Goal: Task Accomplishment & Management: Complete application form

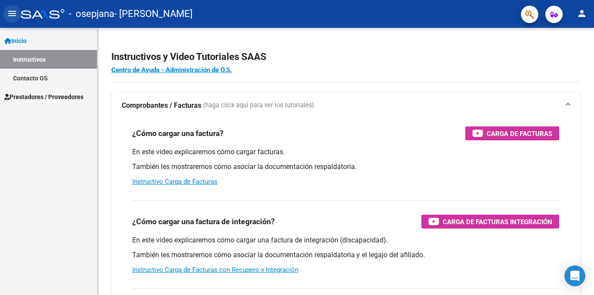
click at [10, 10] on mat-icon "menu" at bounding box center [12, 13] width 10 height 10
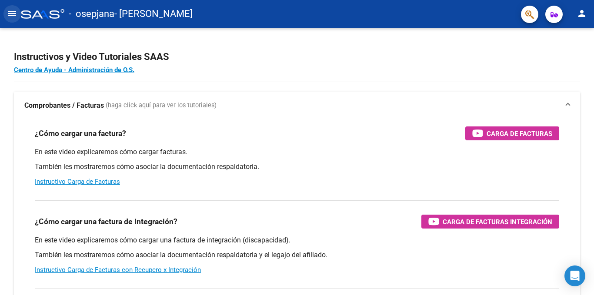
click at [15, 13] on mat-icon "menu" at bounding box center [12, 13] width 10 height 10
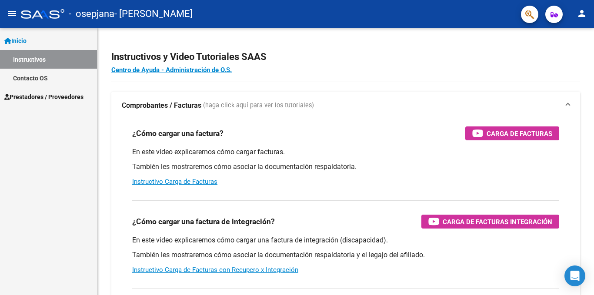
click at [39, 96] on span "Prestadores / Proveedores" at bounding box center [43, 97] width 79 height 10
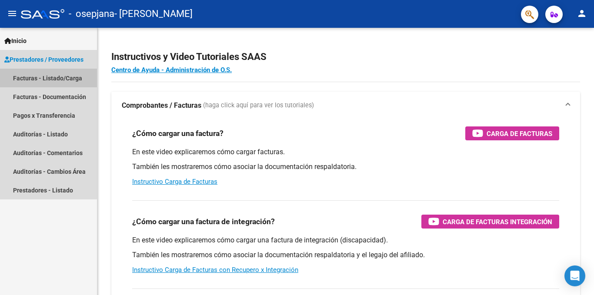
click at [43, 80] on link "Facturas - Listado/Carga" at bounding box center [48, 78] width 97 height 19
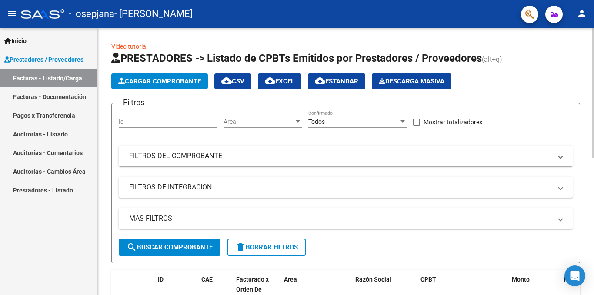
click at [159, 84] on span "Cargar Comprobante" at bounding box center [159, 81] width 83 height 8
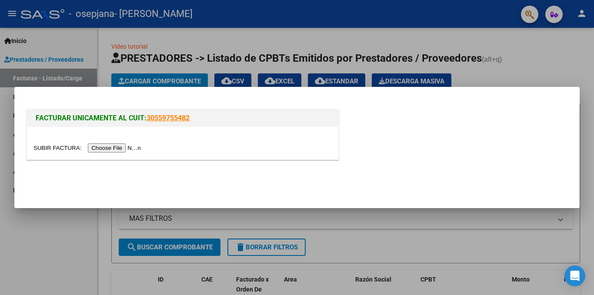
click at [120, 144] on input "file" at bounding box center [88, 147] width 110 height 9
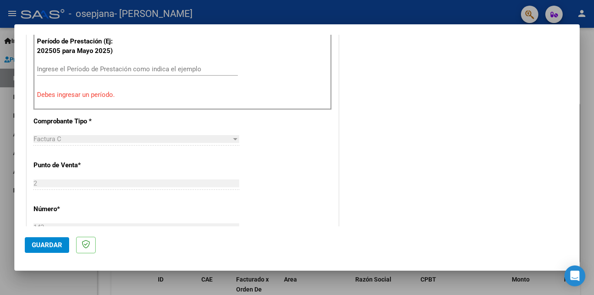
scroll to position [234, 0]
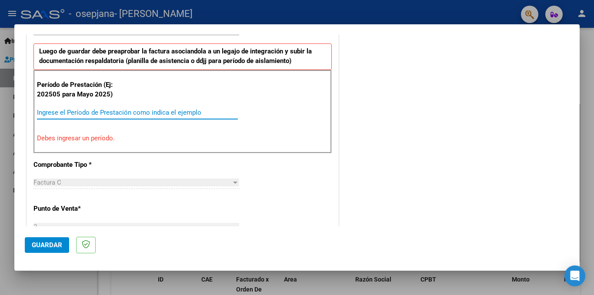
click at [54, 114] on input "Ingrese el Período de Prestación como indica el ejemplo" at bounding box center [137, 113] width 201 height 8
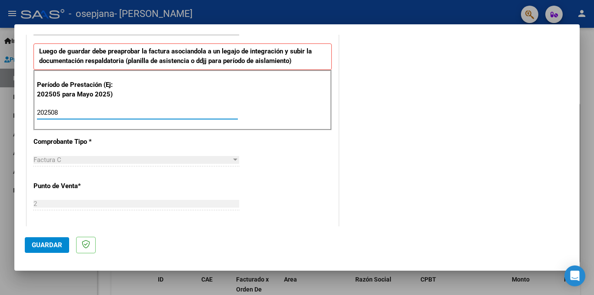
type input "202508"
click at [368, 147] on div "COMENTARIOS Comentarios del Prestador / Gerenciador:" at bounding box center [454, 188] width 229 height 755
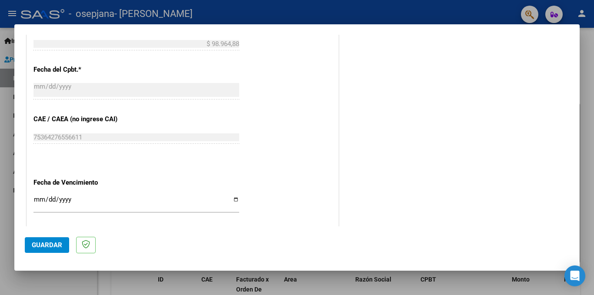
scroll to position [538, 0]
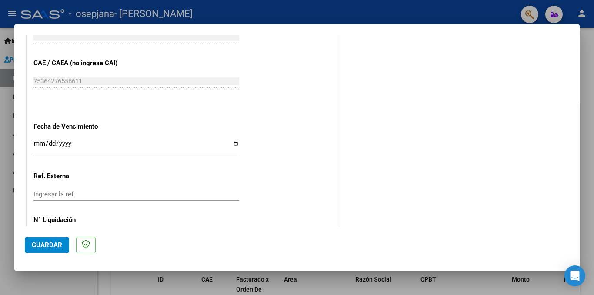
click at [235, 143] on input "Ingresar la fecha" at bounding box center [136, 147] width 206 height 14
type input "[DATE]"
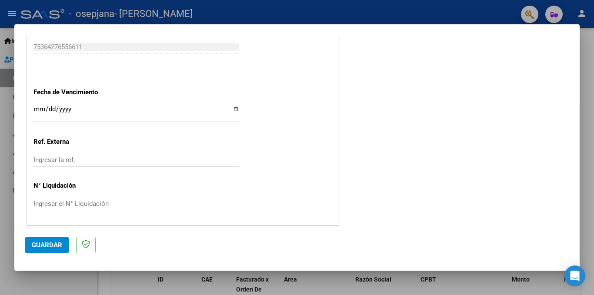
scroll to position [573, 0]
click at [45, 246] on span "Guardar" at bounding box center [47, 245] width 30 height 8
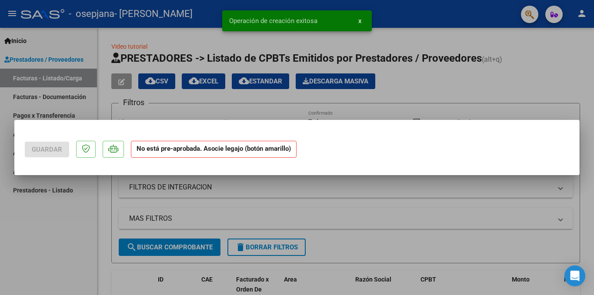
scroll to position [0, 0]
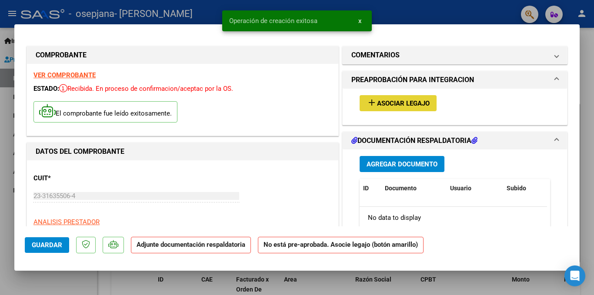
click at [385, 106] on span "Asociar Legajo" at bounding box center [403, 104] width 53 height 8
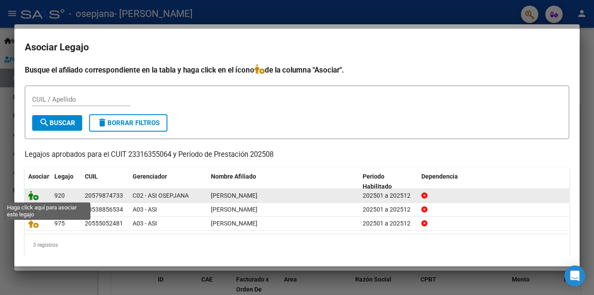
click at [32, 198] on icon at bounding box center [33, 196] width 10 height 10
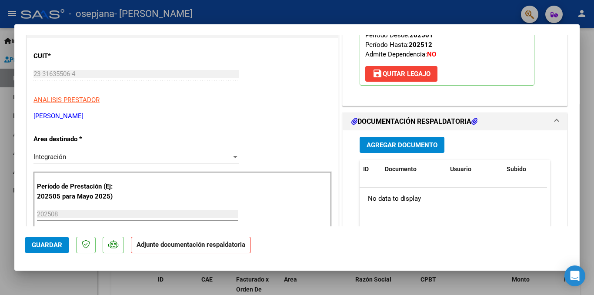
scroll to position [130, 0]
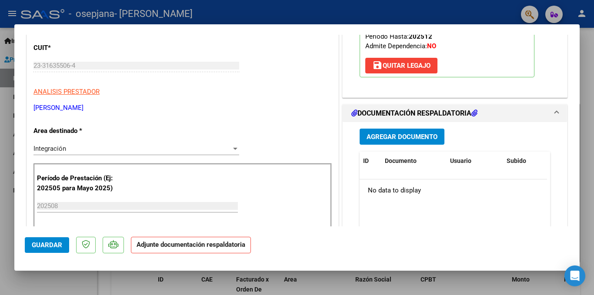
click at [403, 137] on span "Agregar Documento" at bounding box center [401, 137] width 71 height 8
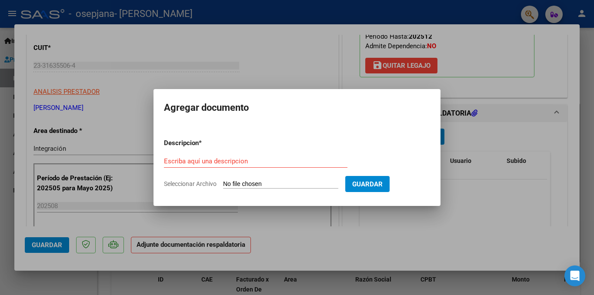
click at [245, 185] on input "Seleccionar Archivo" at bounding box center [280, 184] width 115 height 8
type input "C:\fakepath\Planilla de asistencia [DATE].pdf"
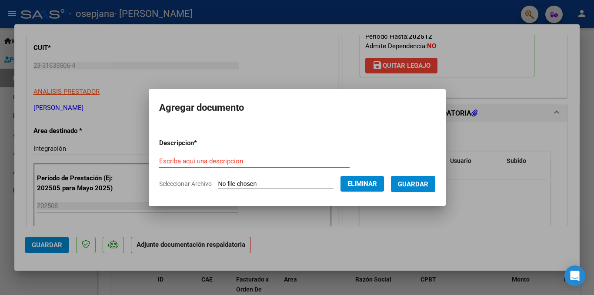
paste input "Planilla de asistencia Agosto 2025"
type input "Planilla de asistencia Agosto 2025"
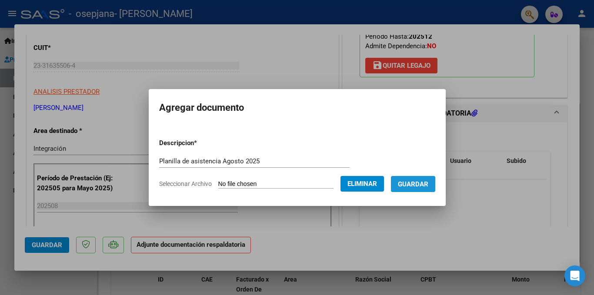
click at [416, 180] on span "Guardar" at bounding box center [413, 184] width 30 height 8
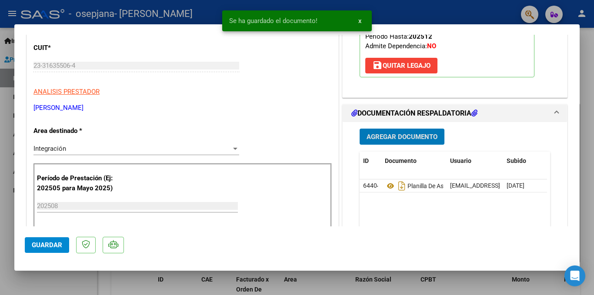
click at [386, 135] on span "Agregar Documento" at bounding box center [401, 137] width 71 height 8
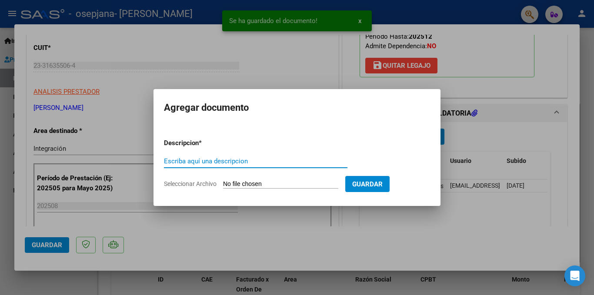
click at [186, 180] on app-file-uploader "Seleccionar Archivo" at bounding box center [254, 184] width 181 height 8
click at [193, 157] on input "Escriba aquí una descripcion" at bounding box center [255, 161] width 183 height 8
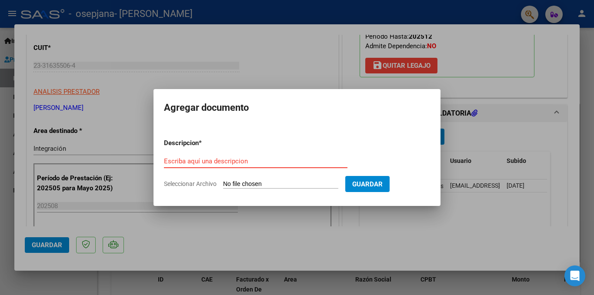
click at [190, 160] on input "Escriba aquí una descripcion" at bounding box center [255, 161] width 183 height 8
click at [202, 182] on span "Seleccionar Archivo" at bounding box center [190, 183] width 53 height 7
click at [223, 182] on input "Seleccionar Archivo" at bounding box center [280, 184] width 115 height 8
type input "C:\fakepath\recibo.pdf"
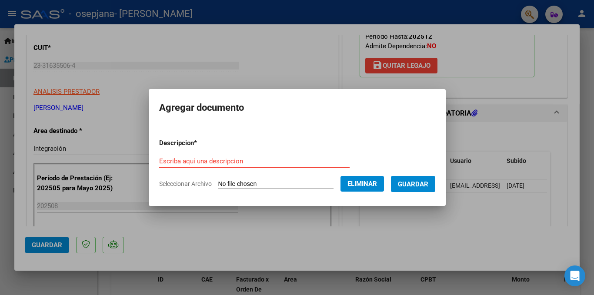
click at [196, 156] on div "Escriba aquí una descripcion" at bounding box center [254, 161] width 190 height 13
type input "recibo [DATE]"
click at [419, 182] on span "Guardar" at bounding box center [413, 184] width 30 height 8
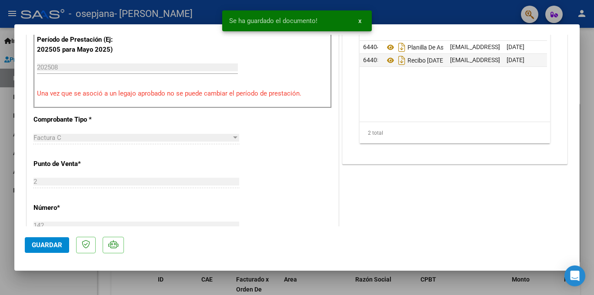
scroll to position [304, 0]
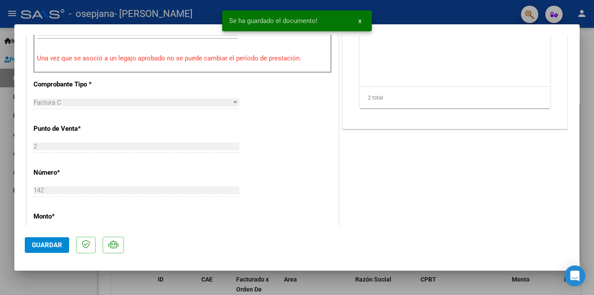
click at [56, 243] on span "Guardar" at bounding box center [47, 245] width 30 height 8
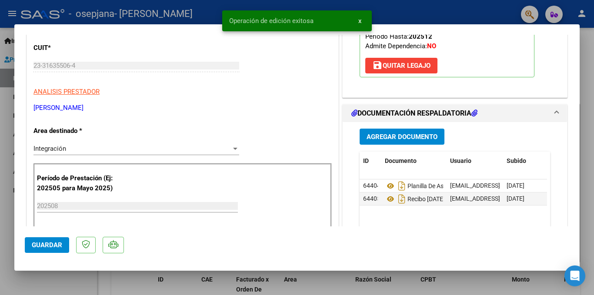
scroll to position [0, 0]
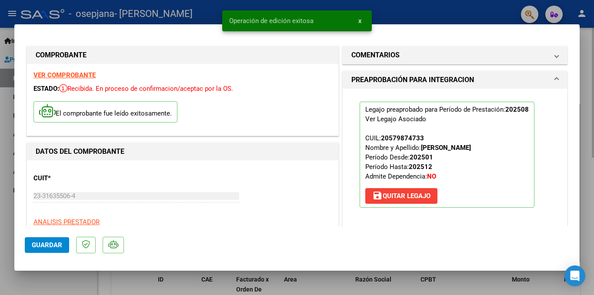
click at [593, 31] on div at bounding box center [297, 147] width 594 height 295
type input "$ 0,00"
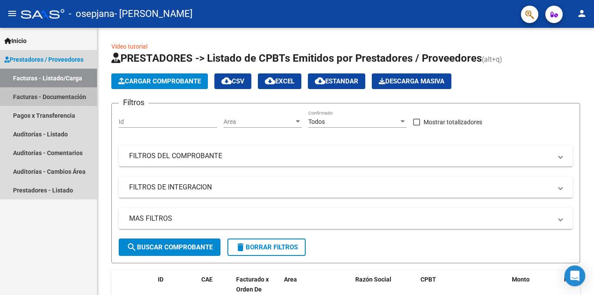
click at [46, 92] on link "Facturas - Documentación" at bounding box center [48, 96] width 97 height 19
